Goal: Find specific page/section: Find specific page/section

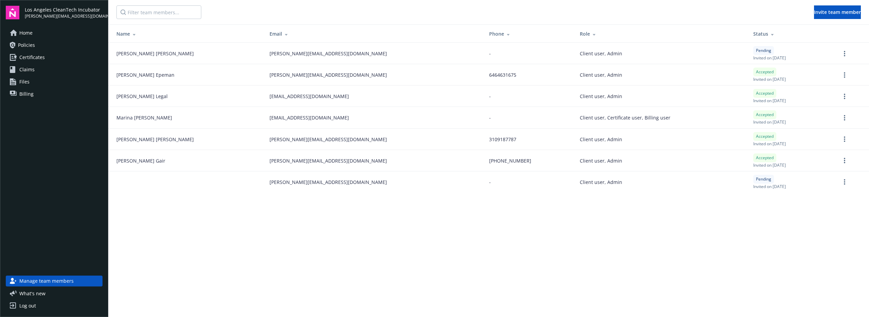
click at [63, 55] on link "Certificates" at bounding box center [54, 57] width 97 height 11
